Goal: Task Accomplishment & Management: Manage account settings

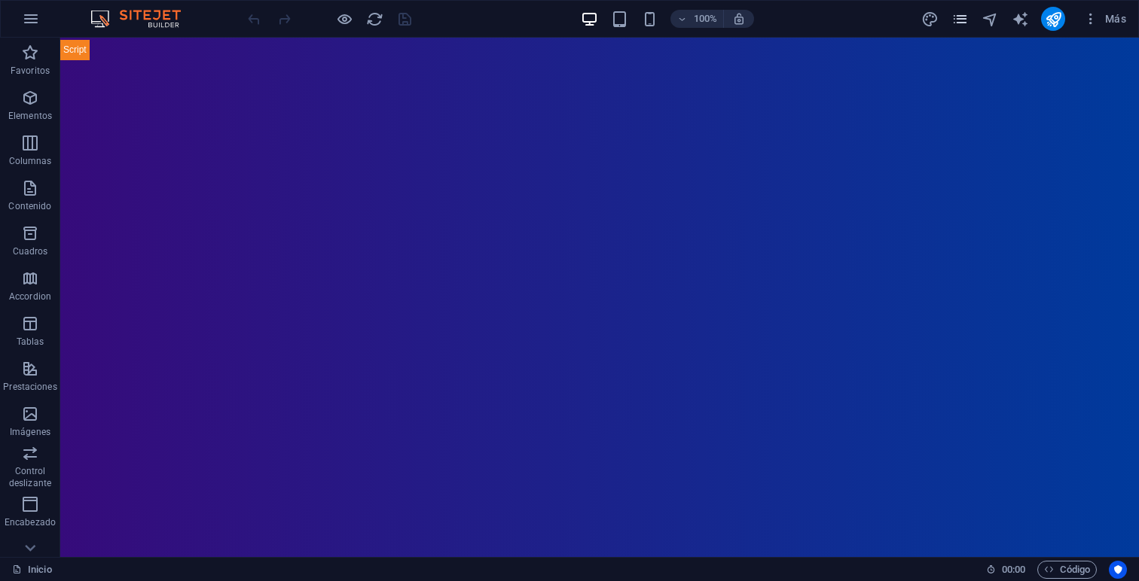
click at [959, 27] on button "pages" at bounding box center [959, 19] width 18 height 18
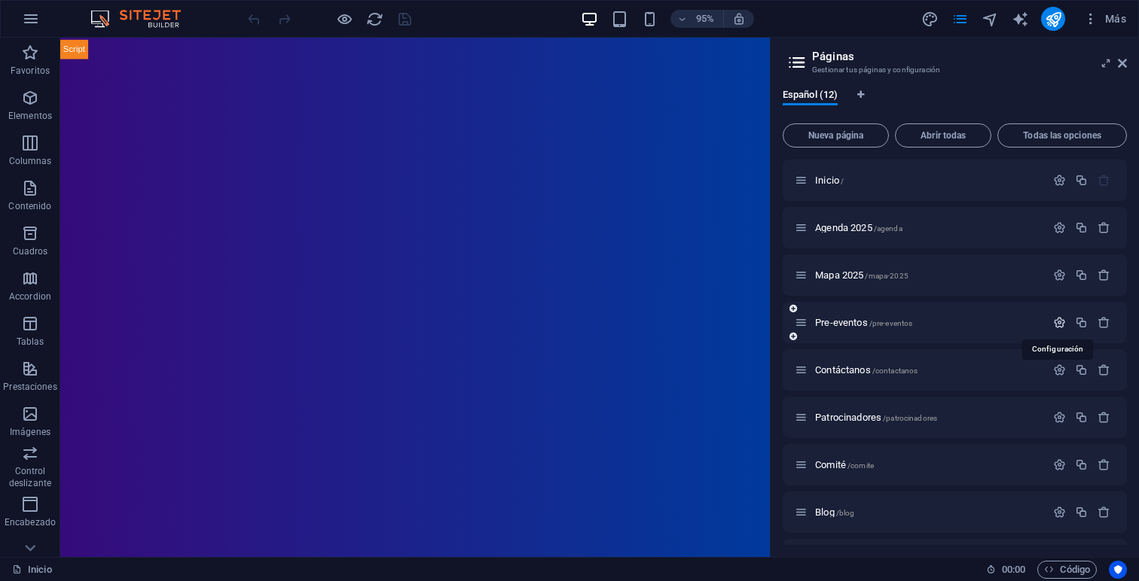
click at [1056, 319] on icon "button" at bounding box center [1059, 322] width 13 height 13
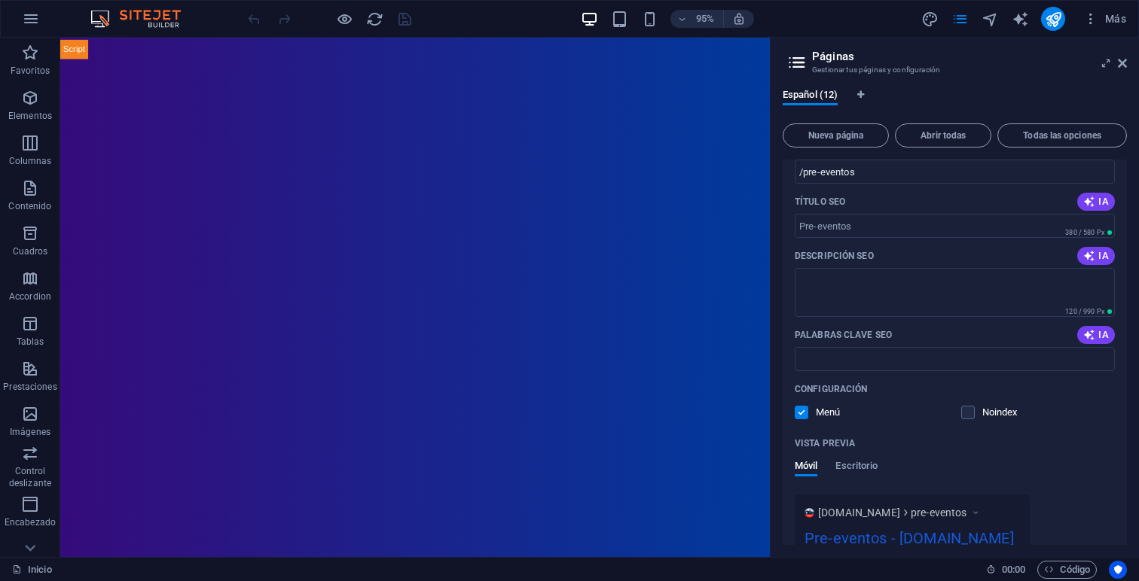
scroll to position [300, 0]
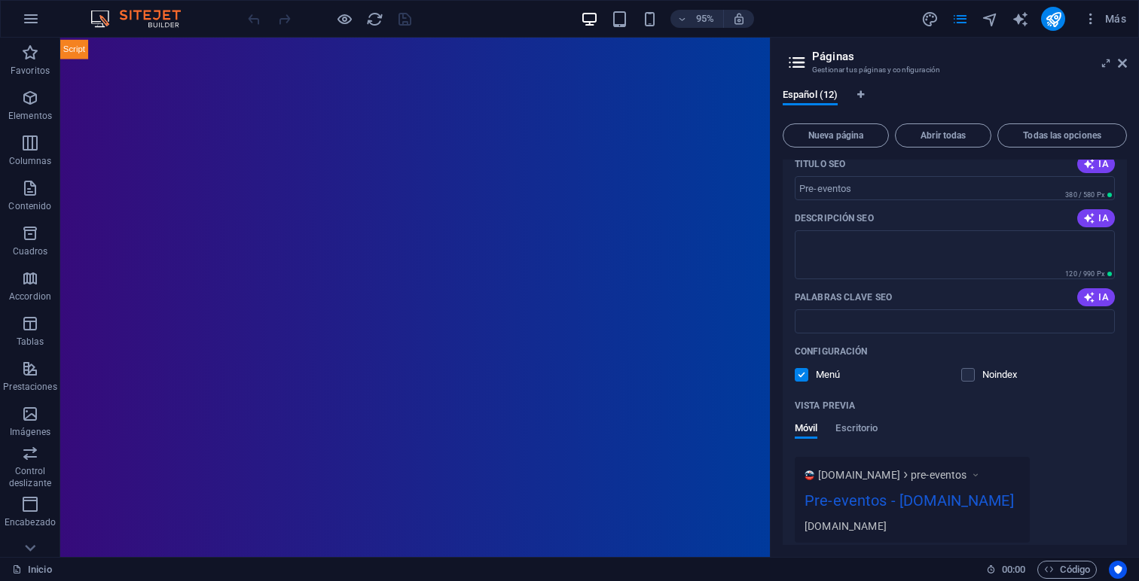
click at [798, 375] on label at bounding box center [802, 375] width 14 height 14
click at [0, 0] on input "checkbox" at bounding box center [0, 0] width 0 height 0
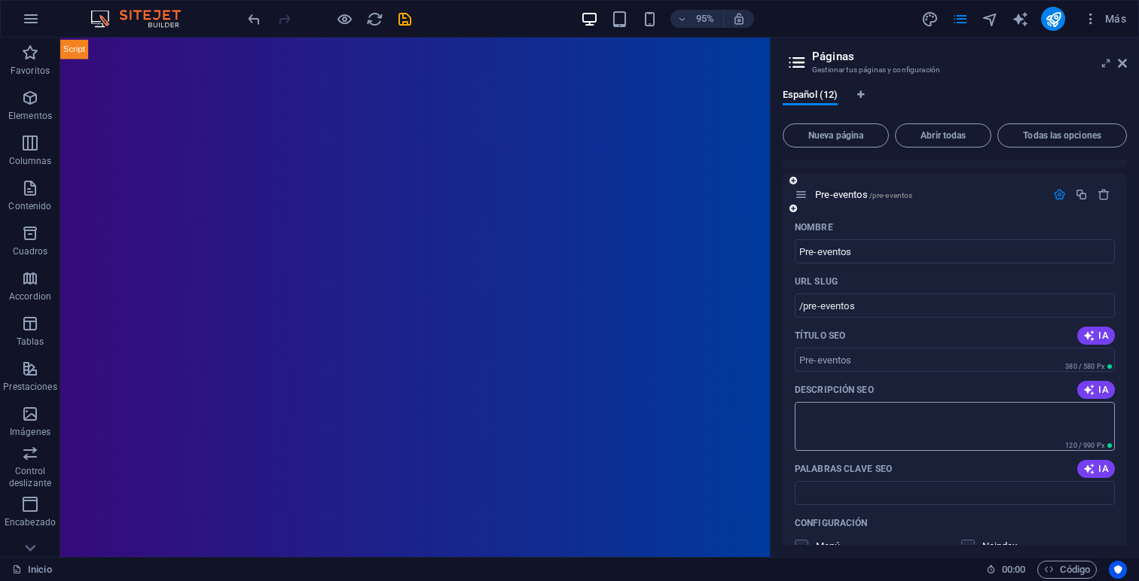
scroll to position [57, 0]
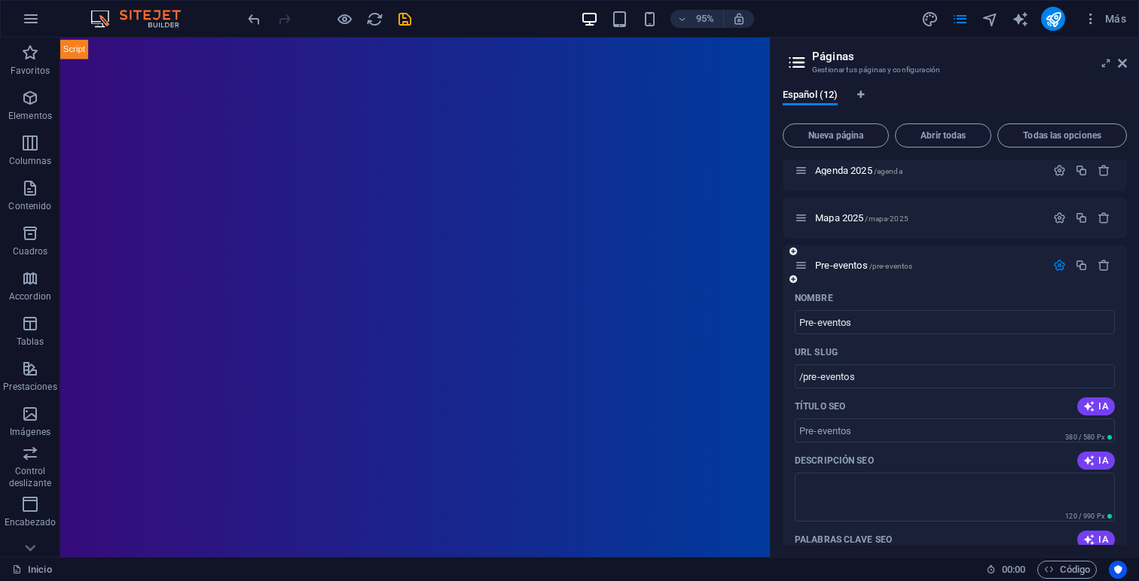
click at [1056, 270] on icon "button" at bounding box center [1059, 265] width 13 height 13
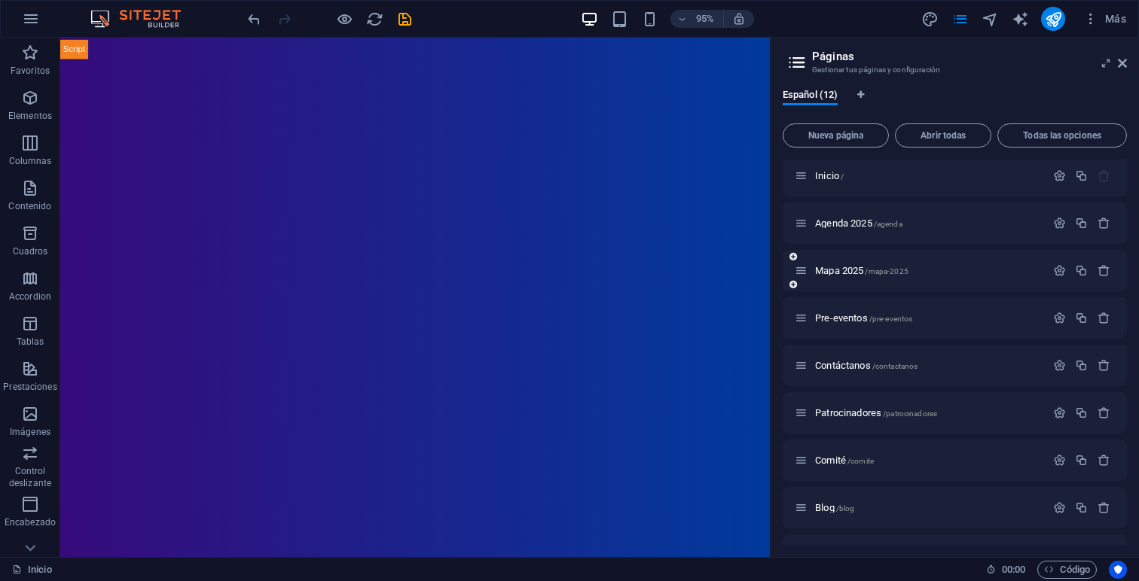
scroll to position [0, 0]
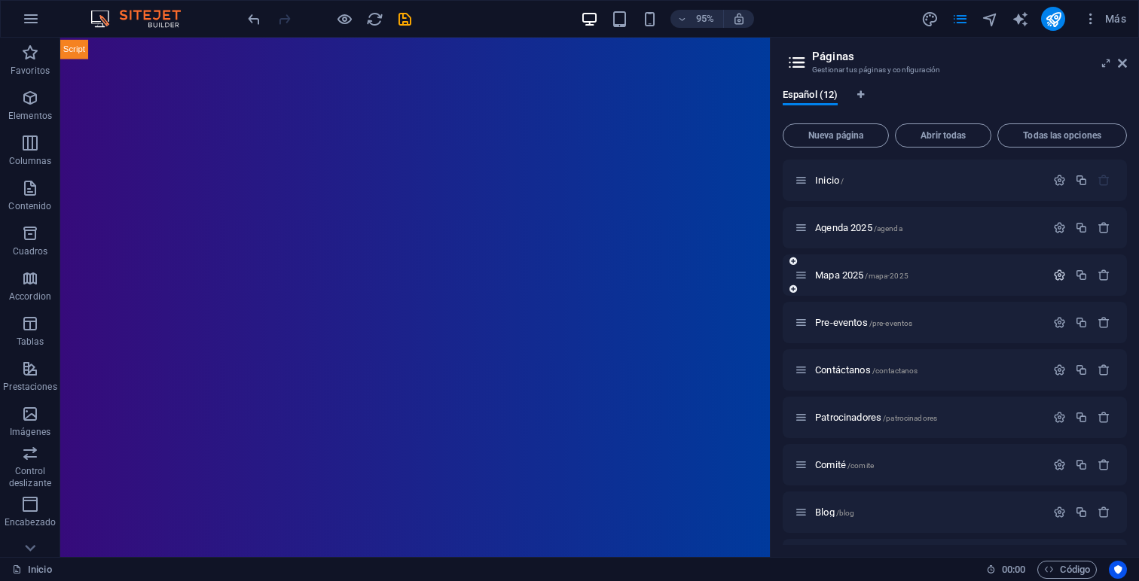
click at [1057, 278] on icon "button" at bounding box center [1059, 275] width 13 height 13
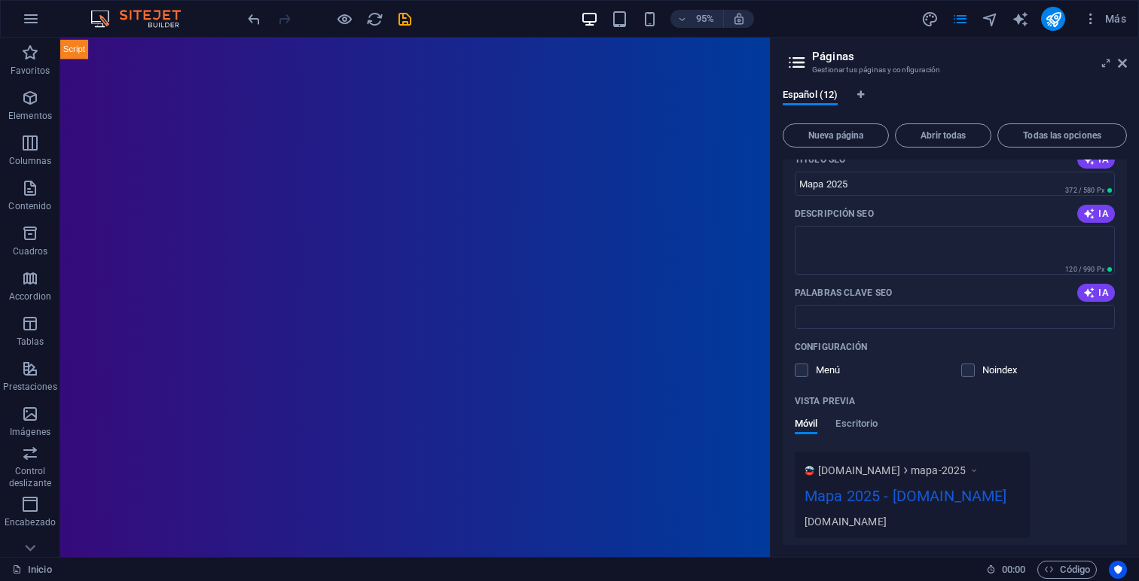
scroll to position [288, 0]
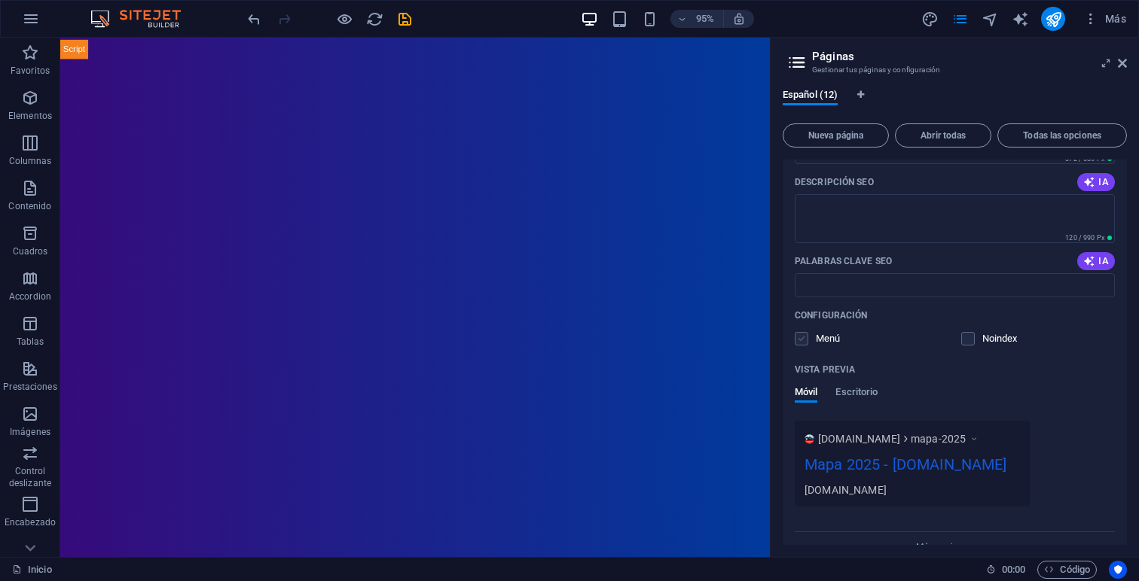
click at [804, 340] on label at bounding box center [802, 339] width 14 height 14
click at [0, 0] on input "checkbox" at bounding box center [0, 0] width 0 height 0
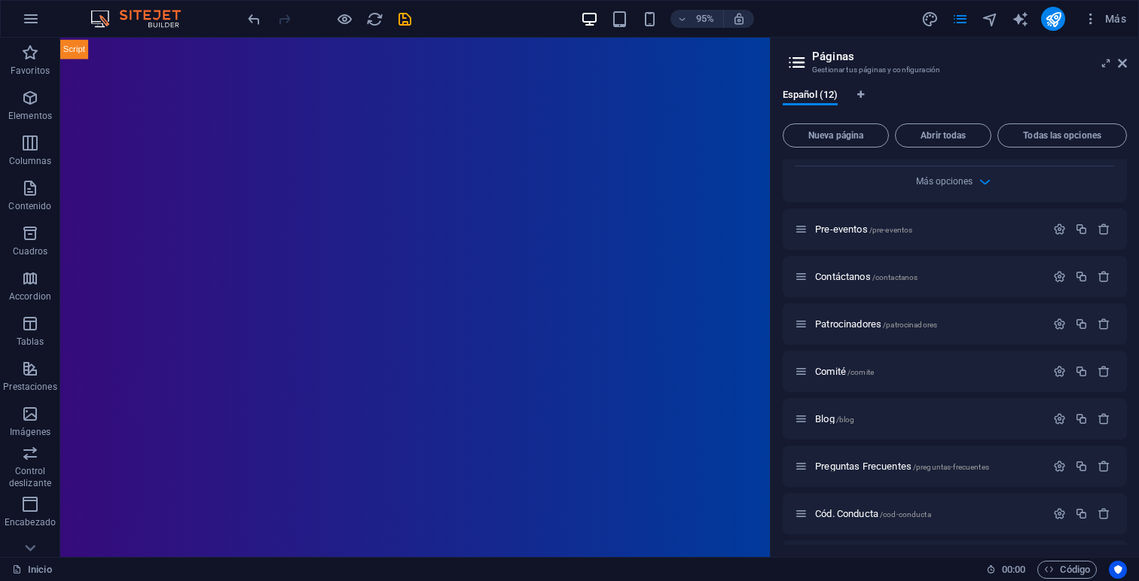
scroll to position [766, 0]
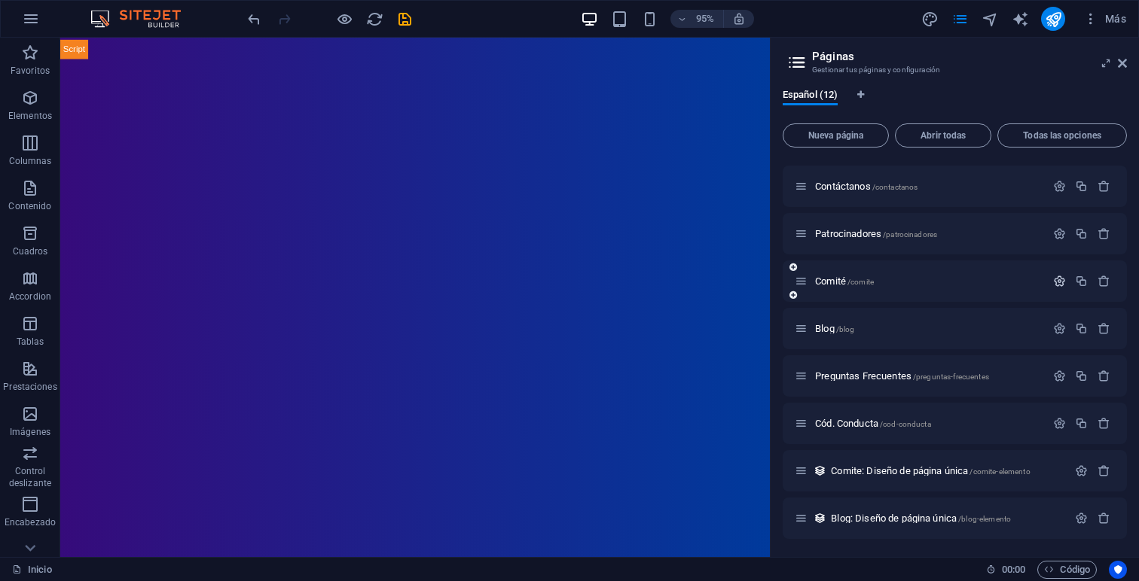
click at [1054, 283] on icon "button" at bounding box center [1059, 281] width 13 height 13
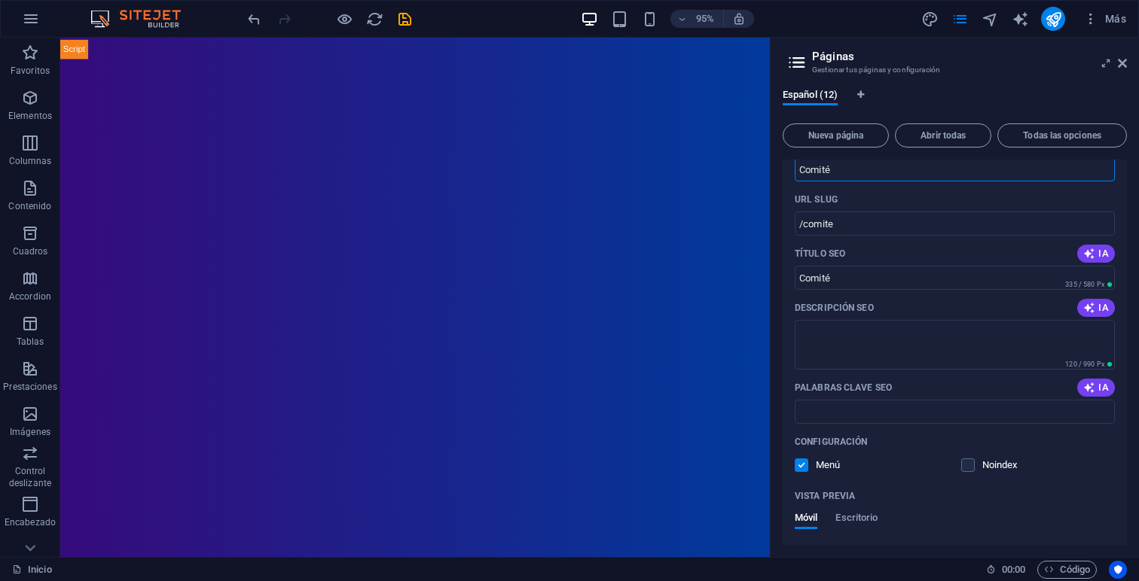
scroll to position [983, 0]
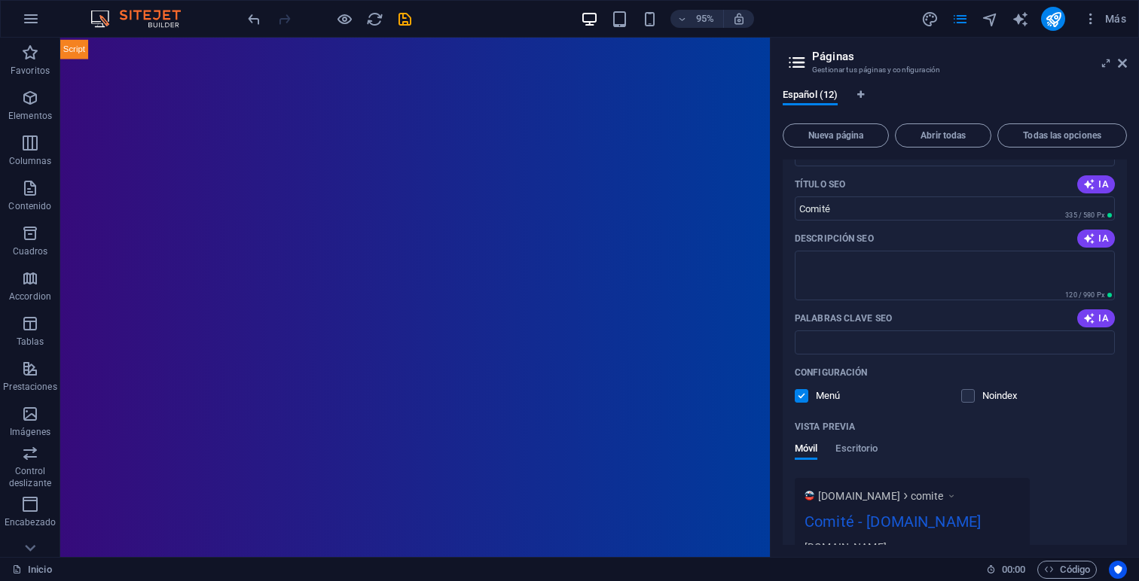
click at [798, 403] on label at bounding box center [802, 396] width 14 height 14
click at [0, 0] on input "checkbox" at bounding box center [0, 0] width 0 height 0
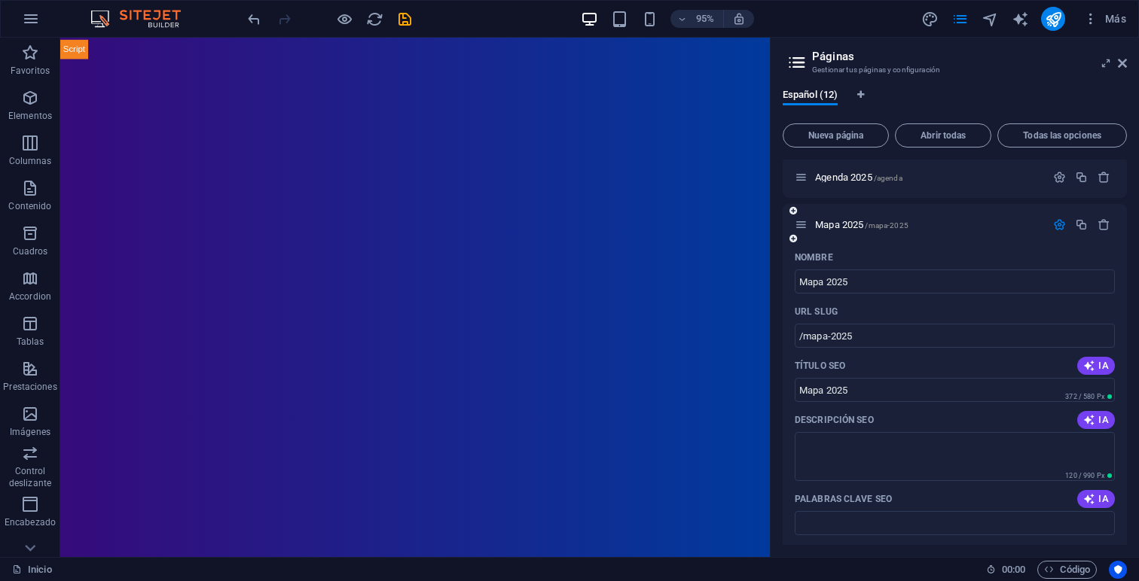
scroll to position [0, 0]
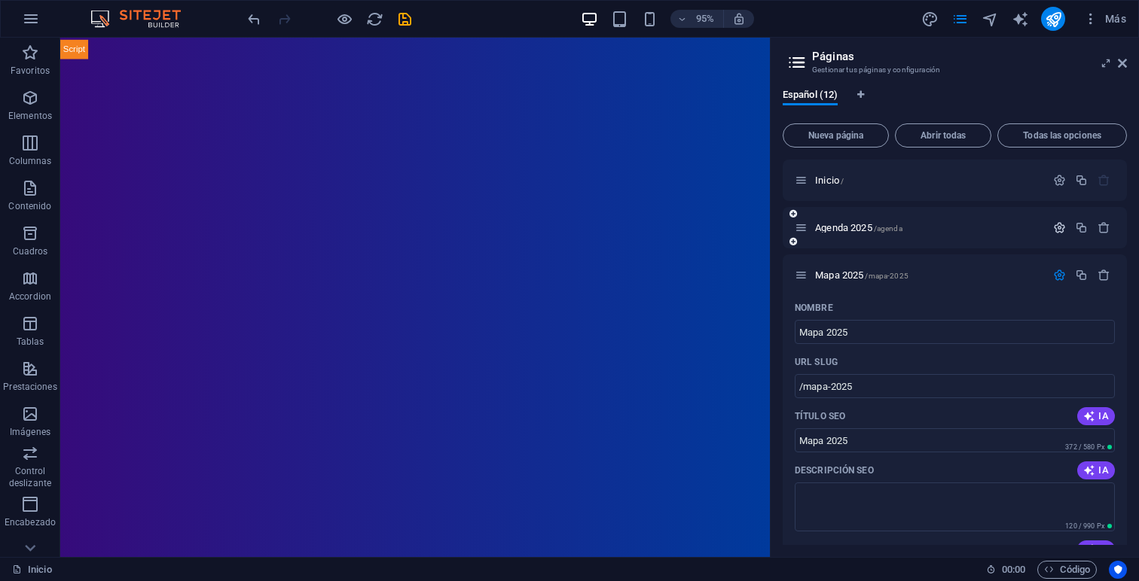
click at [1053, 227] on icon "button" at bounding box center [1059, 227] width 13 height 13
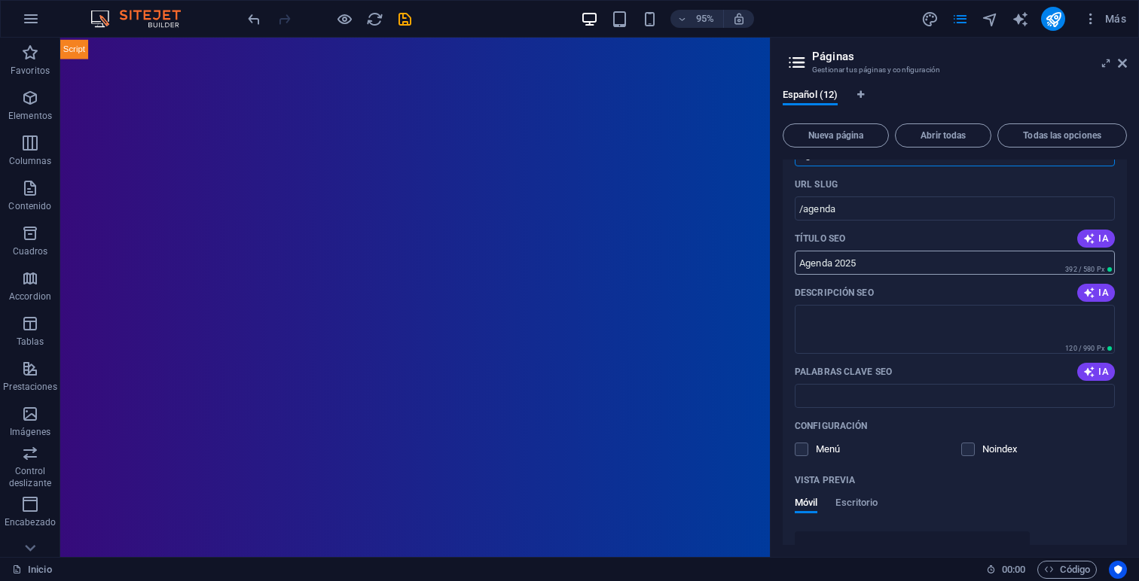
scroll to position [181, 0]
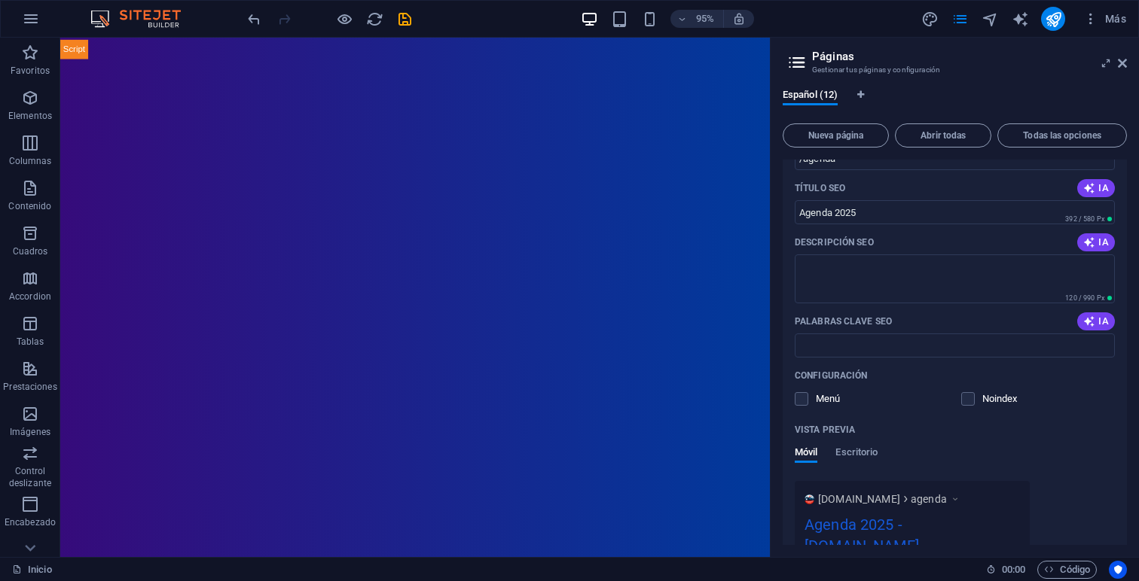
click at [809, 402] on span at bounding box center [812, 399] width 8 height 8
click at [800, 402] on label at bounding box center [802, 399] width 14 height 14
click at [0, 0] on input "checkbox" at bounding box center [0, 0] width 0 height 0
click at [1130, 64] on aside "Páginas Gestionar tus páginas y configuración Español (12) Nueva página Abrir t…" at bounding box center [954, 298] width 369 height 520
click at [1127, 64] on aside "Páginas Gestionar tus páginas y configuración Español (12) Nueva página Abrir t…" at bounding box center [954, 298] width 369 height 520
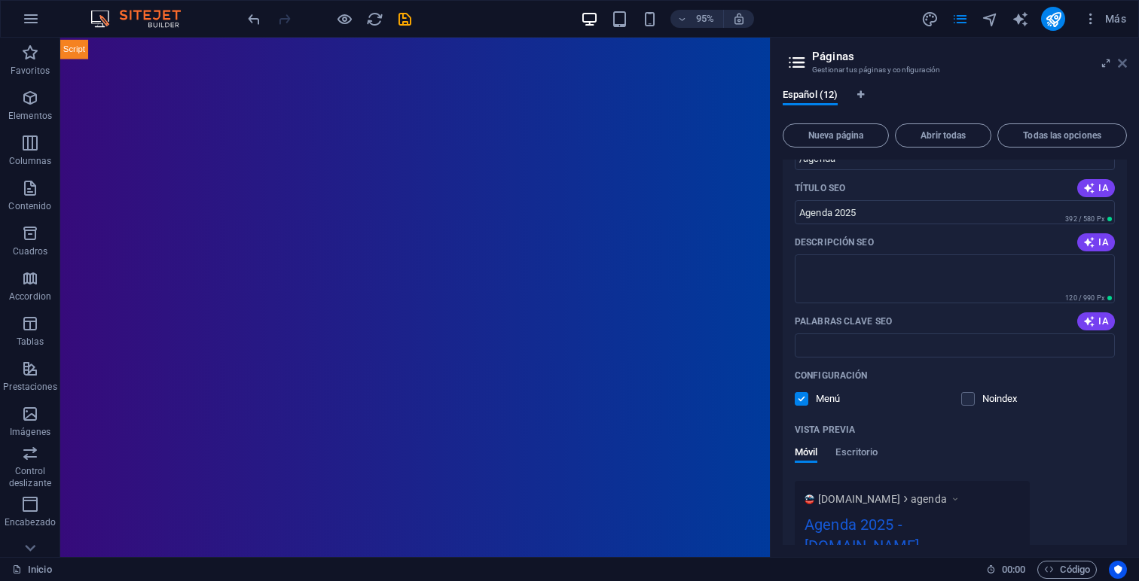
click at [1124, 64] on icon at bounding box center [1122, 63] width 9 height 12
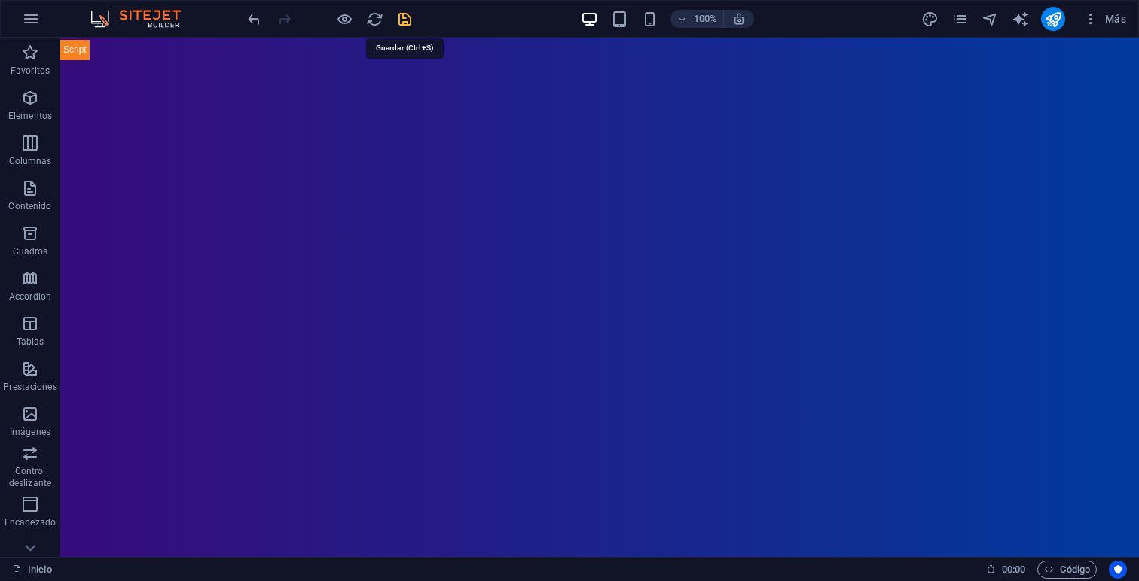
click at [399, 14] on icon "save" at bounding box center [404, 19] width 17 height 17
click at [957, 22] on icon "pages" at bounding box center [959, 19] width 17 height 17
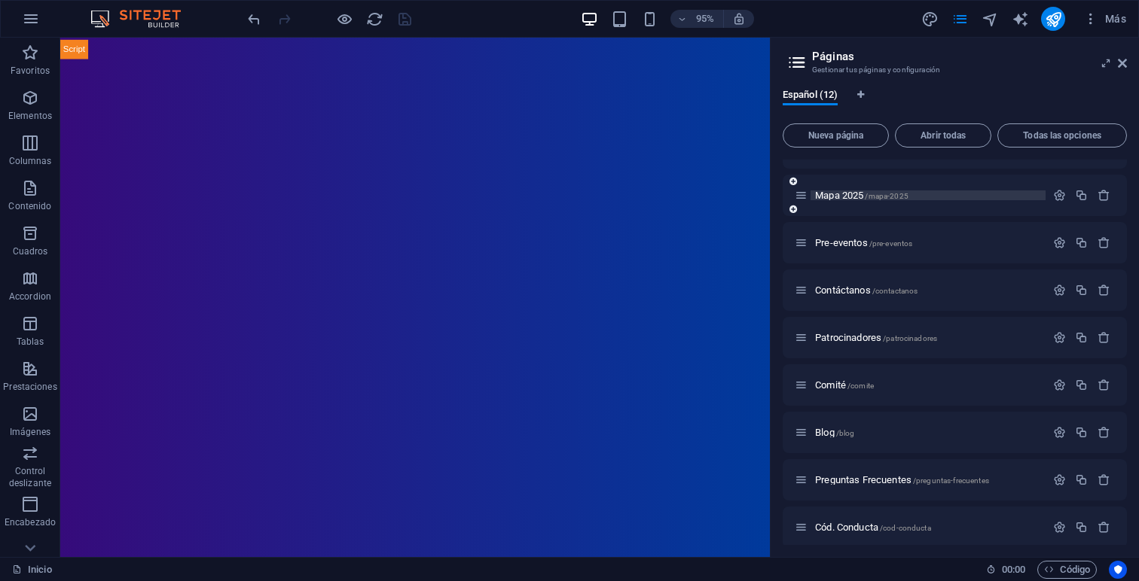
scroll to position [44, 0]
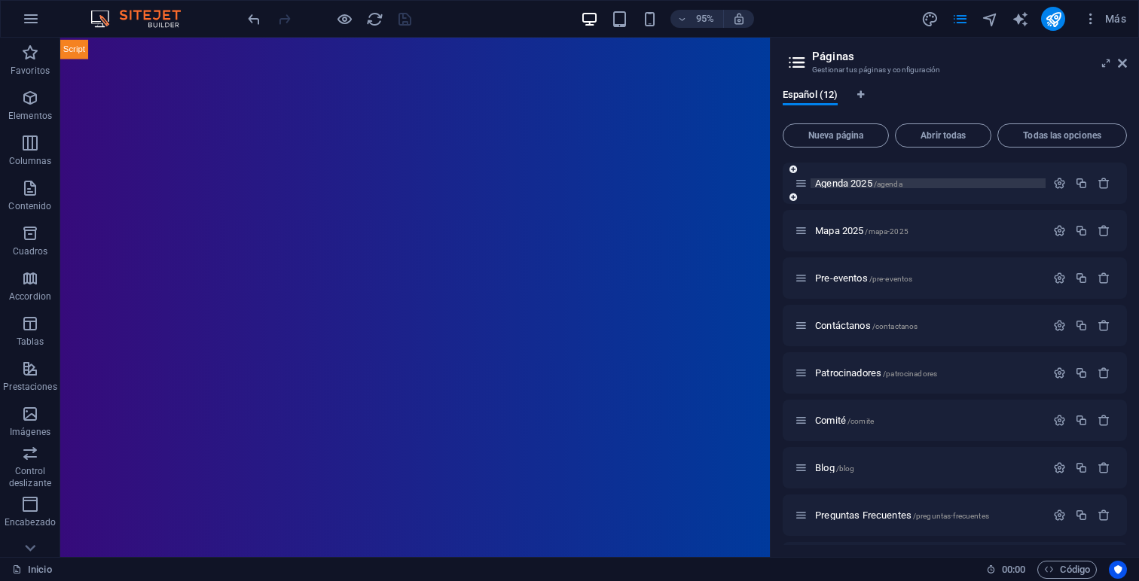
click at [850, 179] on span "Agenda 2025 /agenda" at bounding box center [858, 183] width 87 height 11
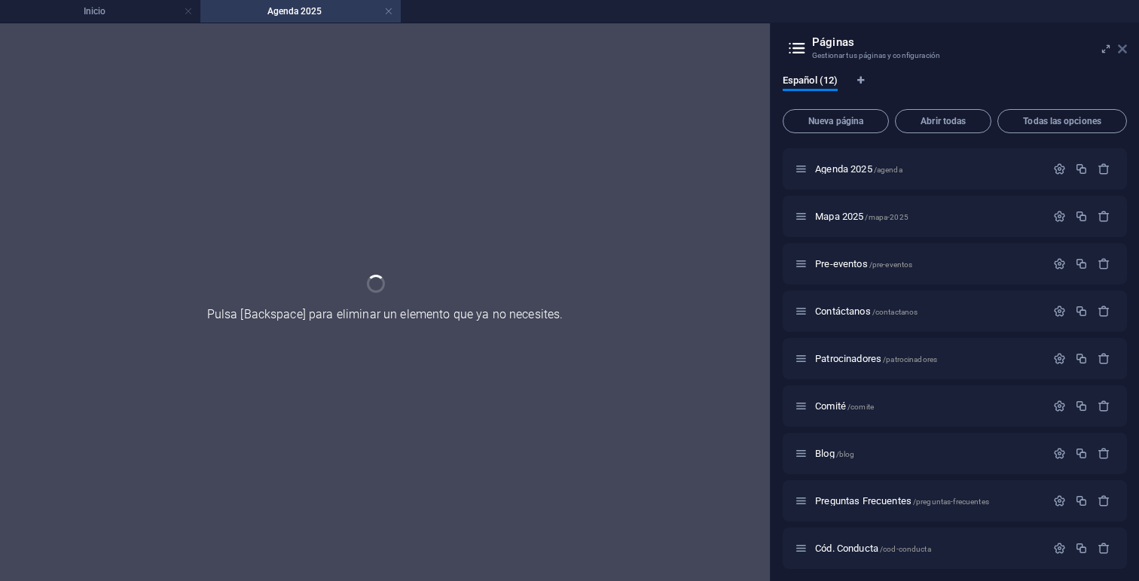
click at [1121, 49] on icon at bounding box center [1122, 49] width 9 height 12
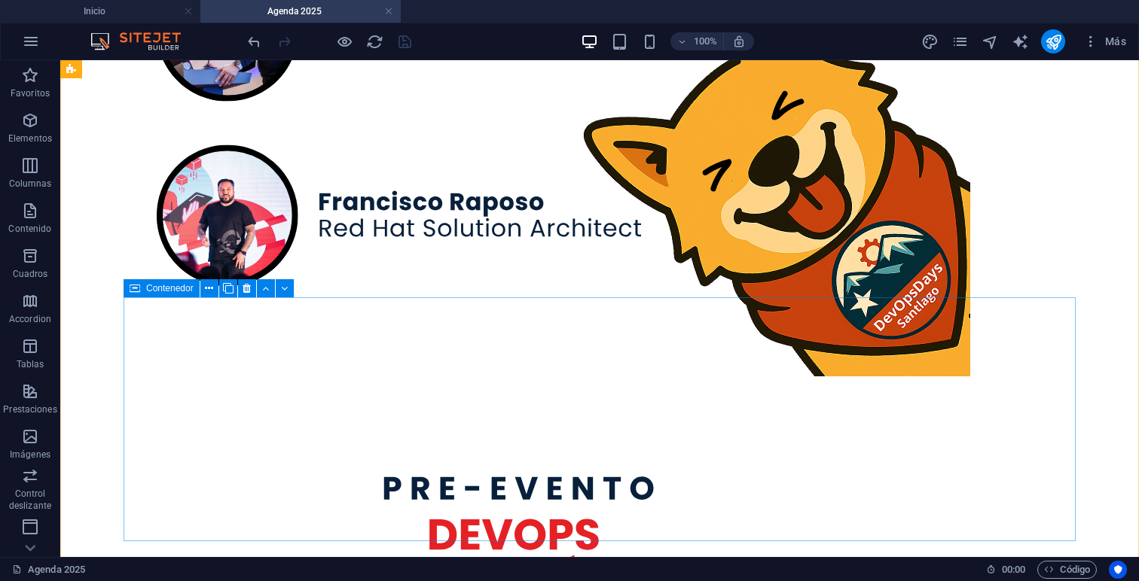
scroll to position [4744, 0]
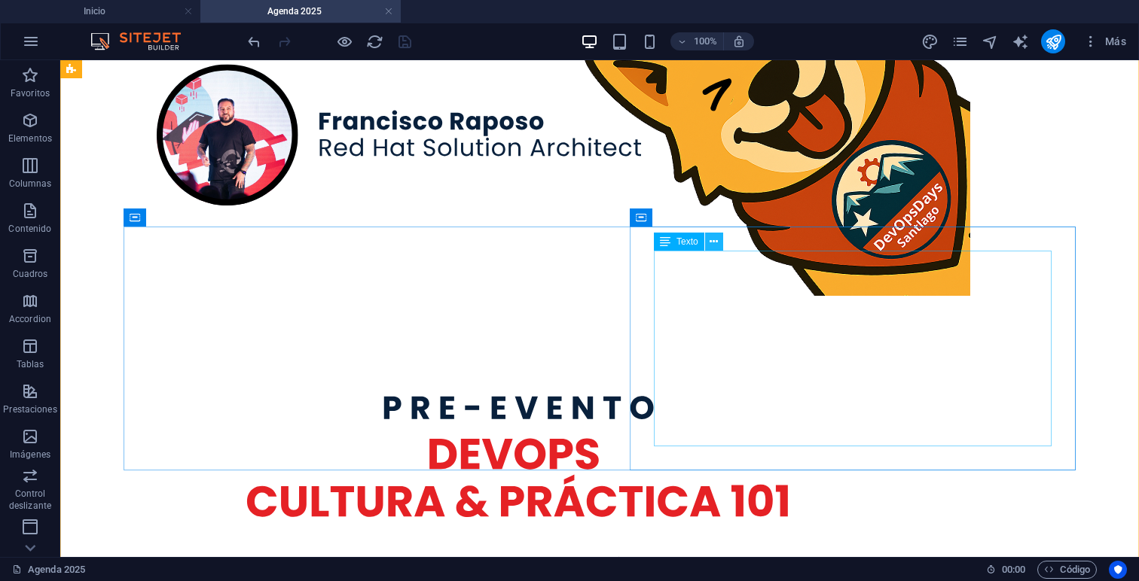
click at [716, 243] on icon at bounding box center [713, 242] width 8 height 16
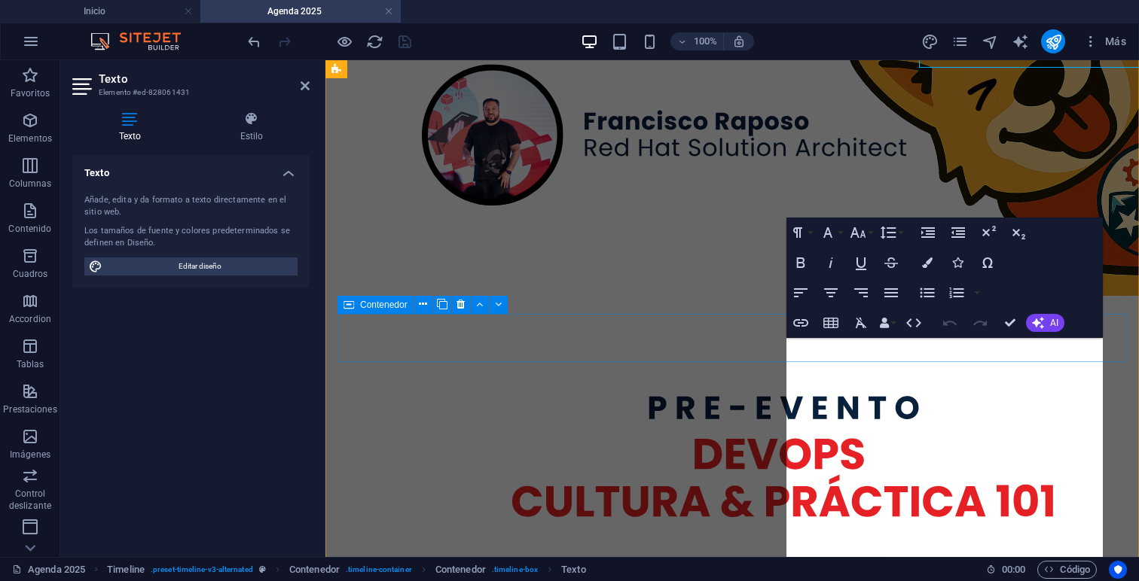
scroll to position [5122, 0]
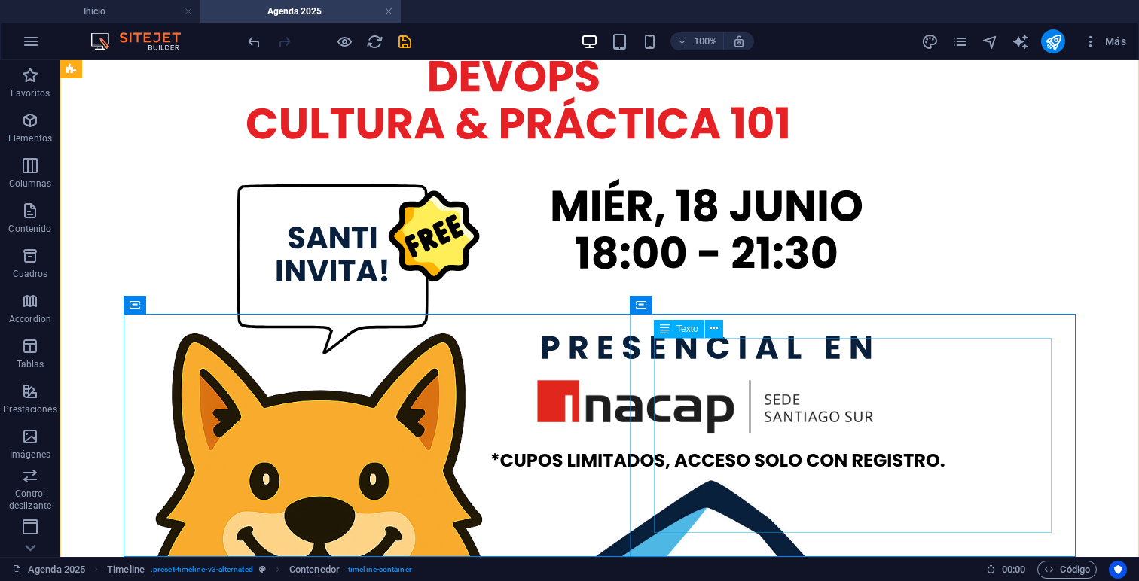
scroll to position [4657, 0]
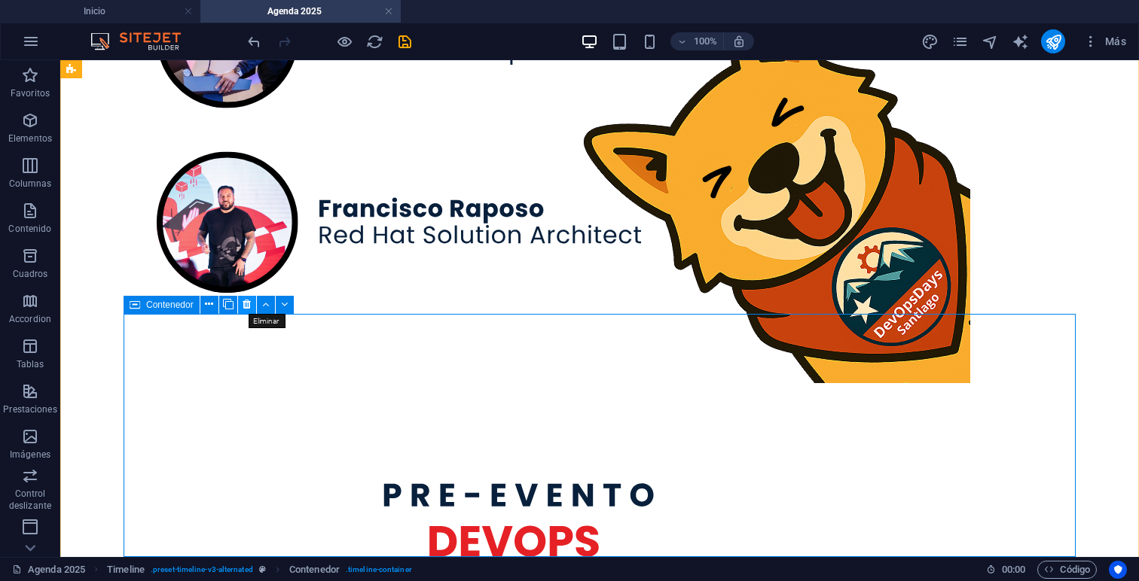
click at [245, 305] on icon at bounding box center [247, 305] width 8 height 16
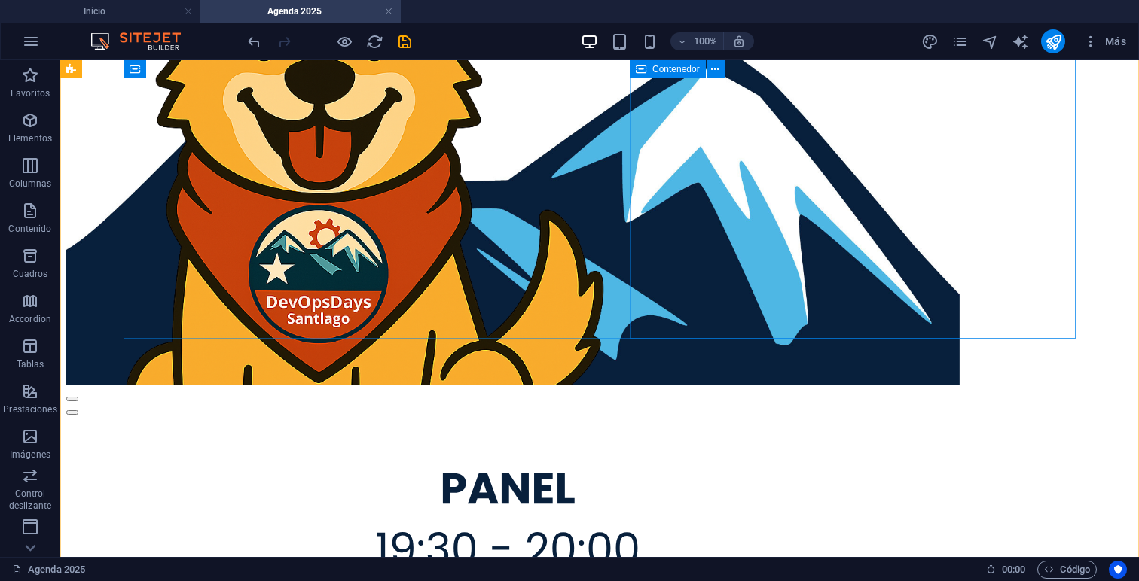
scroll to position [5575, 0]
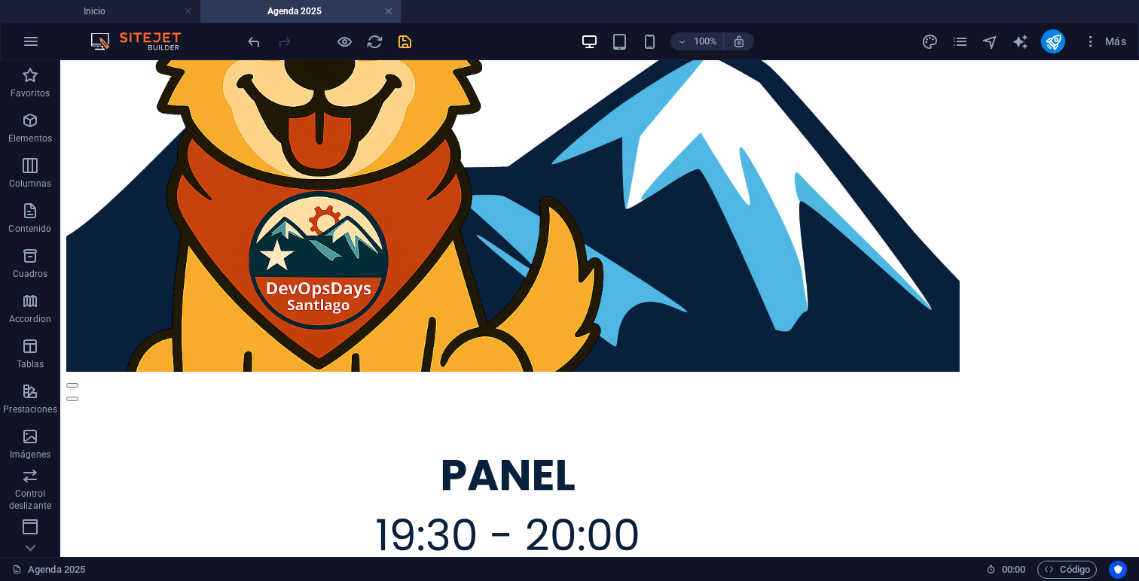
click at [406, 44] on icon "save" at bounding box center [404, 41] width 17 height 17
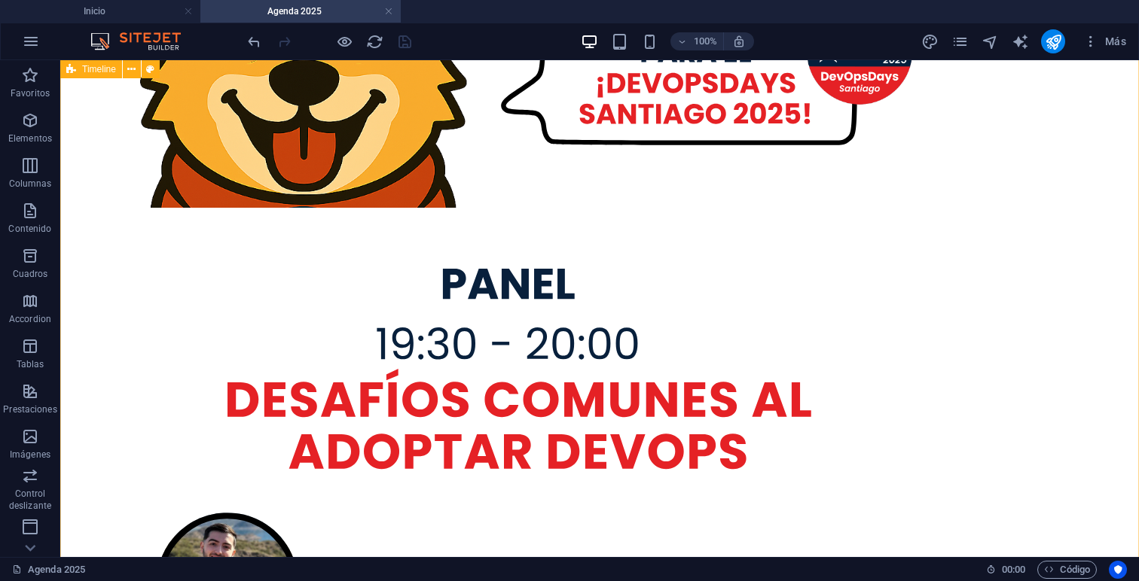
scroll to position [3915, 0]
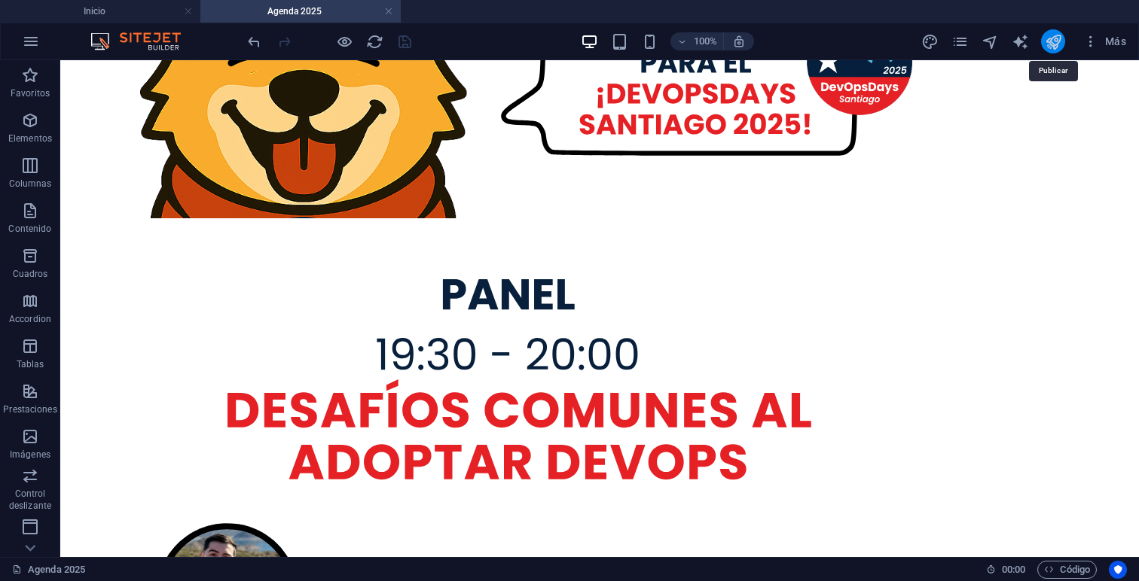
click at [1048, 41] on icon "publish" at bounding box center [1053, 41] width 17 height 17
